Goal: Task Accomplishment & Management: Manage account settings

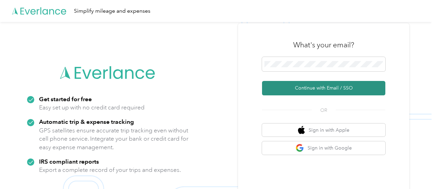
click at [305, 84] on button "Continue with Email / SSO" at bounding box center [323, 88] width 123 height 14
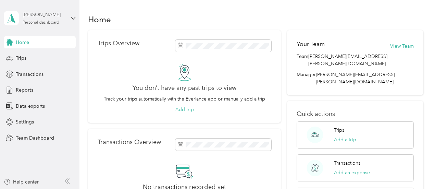
click at [39, 19] on div "[PERSON_NAME] Personal dashboard" at bounding box center [44, 18] width 43 height 14
click at [41, 55] on div "Team dashboard" at bounding box center [28, 56] width 37 height 7
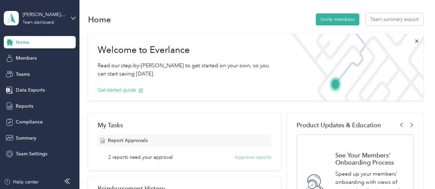
click at [252, 157] on button "Approve reports" at bounding box center [253, 157] width 37 height 7
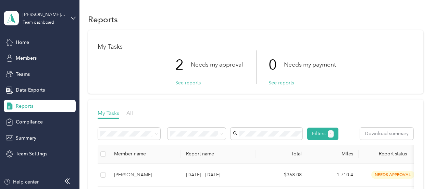
scroll to position [69, 0]
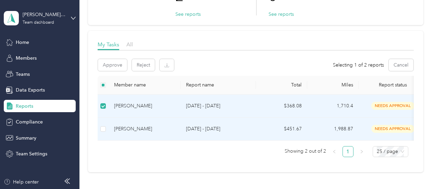
click at [107, 129] on td at bounding box center [103, 129] width 11 height 23
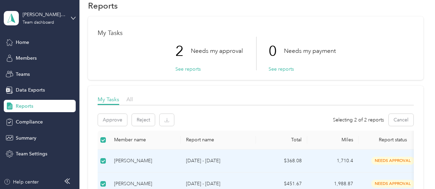
scroll to position [0, 0]
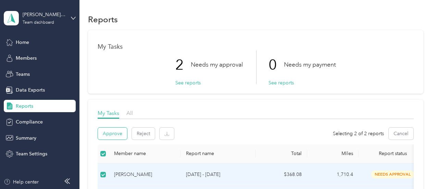
click at [116, 133] on button "Approve" at bounding box center [112, 133] width 29 height 12
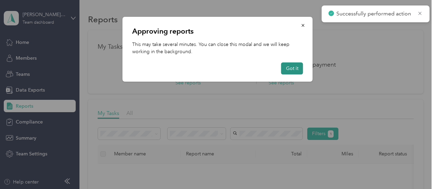
click at [286, 71] on button "Got it" at bounding box center [292, 68] width 22 height 12
